Goal: Use online tool/utility: Utilize a website feature to perform a specific function

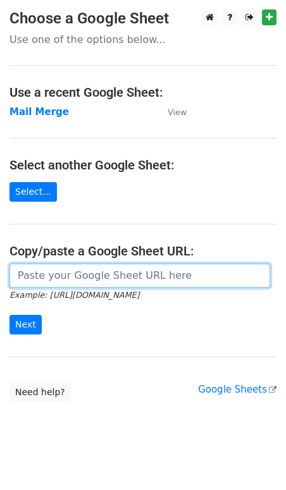
click at [39, 286] on input "url" at bounding box center [139, 276] width 260 height 24
paste input "[URL][DOMAIN_NAME]"
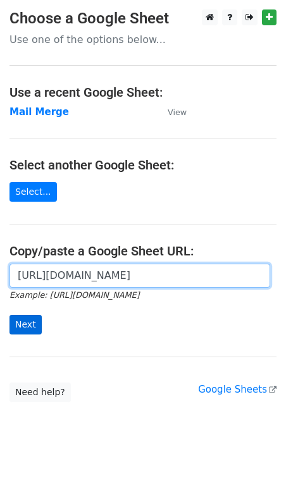
type input "[URL][DOMAIN_NAME]"
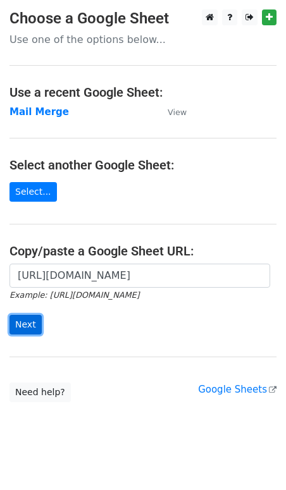
click at [30, 330] on input "Next" at bounding box center [25, 325] width 32 height 20
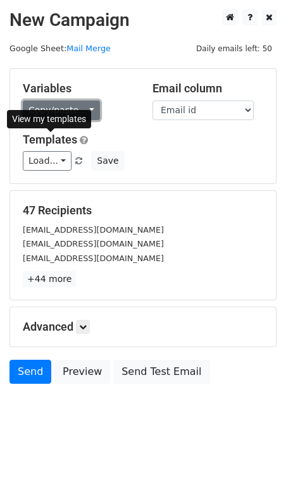
click at [65, 104] on link "Copy/paste..." at bounding box center [61, 110] width 77 height 20
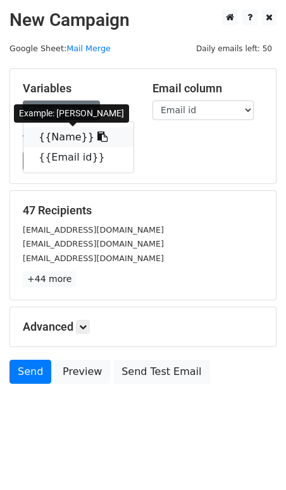
click at [70, 133] on link "{{Name}}" at bounding box center [78, 137] width 110 height 20
